Goal: Find contact information: Find contact information

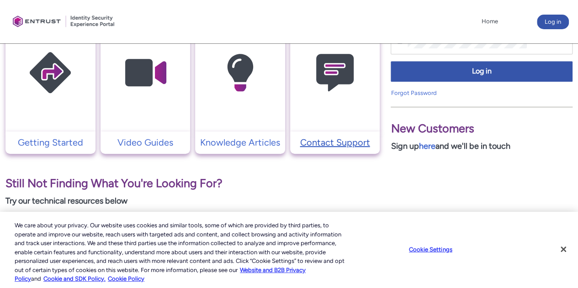
click at [331, 136] on p "Contact Support" at bounding box center [335, 143] width 81 height 14
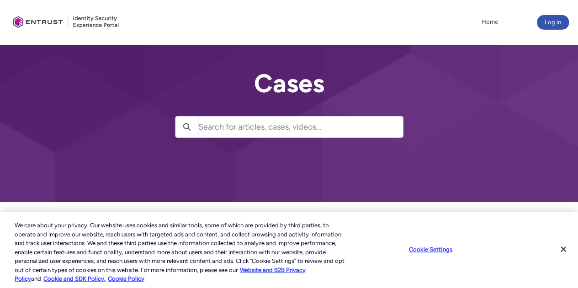
scroll to position [148, 0]
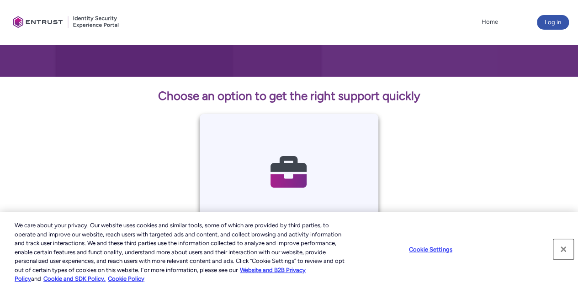
click at [562, 249] on button "Close" at bounding box center [563, 249] width 20 height 20
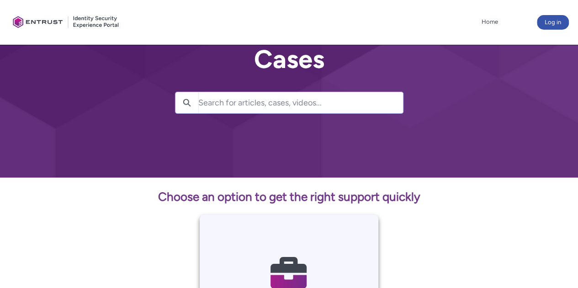
scroll to position [0, 0]
